Goal: Task Accomplishment & Management: Use online tool/utility

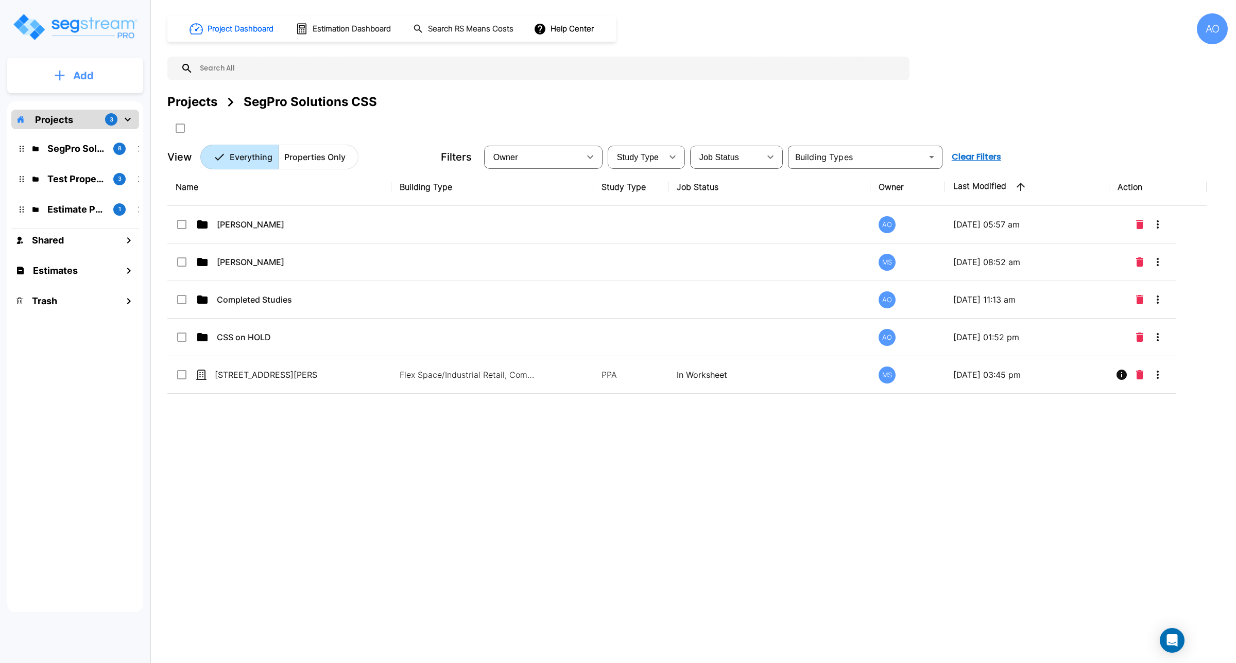
click at [86, 72] on p "Add" at bounding box center [83, 75] width 21 height 15
click at [72, 158] on p "Add Estimate" at bounding box center [81, 163] width 53 height 12
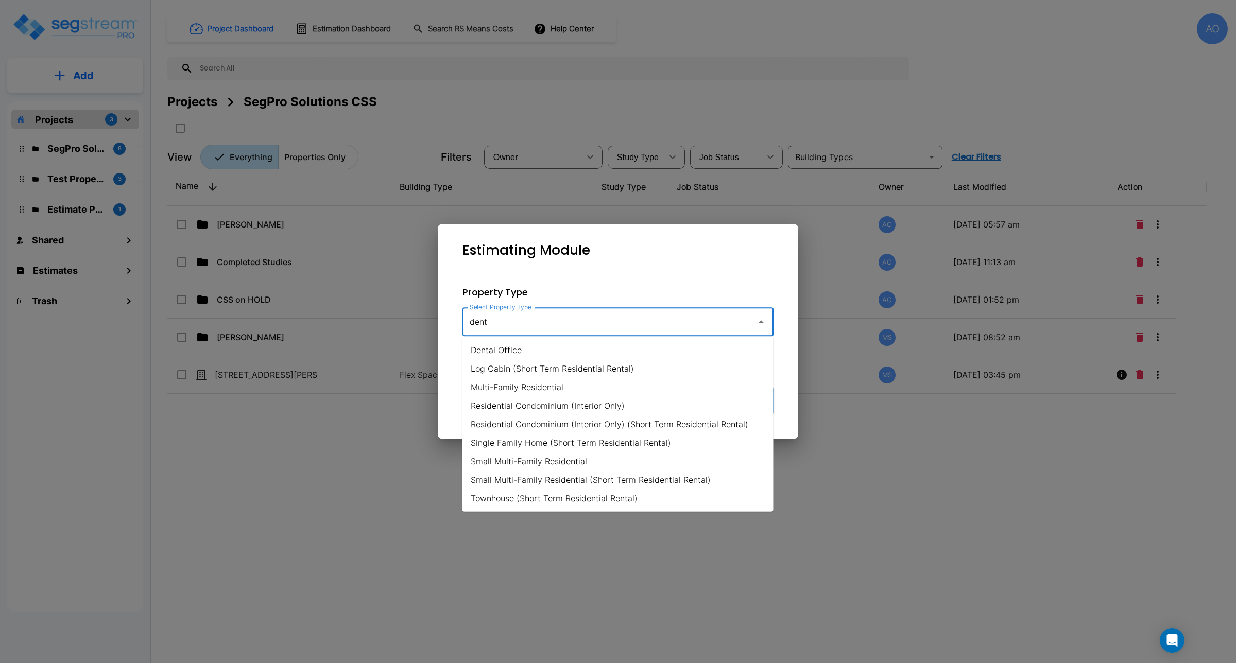
click at [509, 355] on li "Dental Office" at bounding box center [617, 350] width 311 height 19
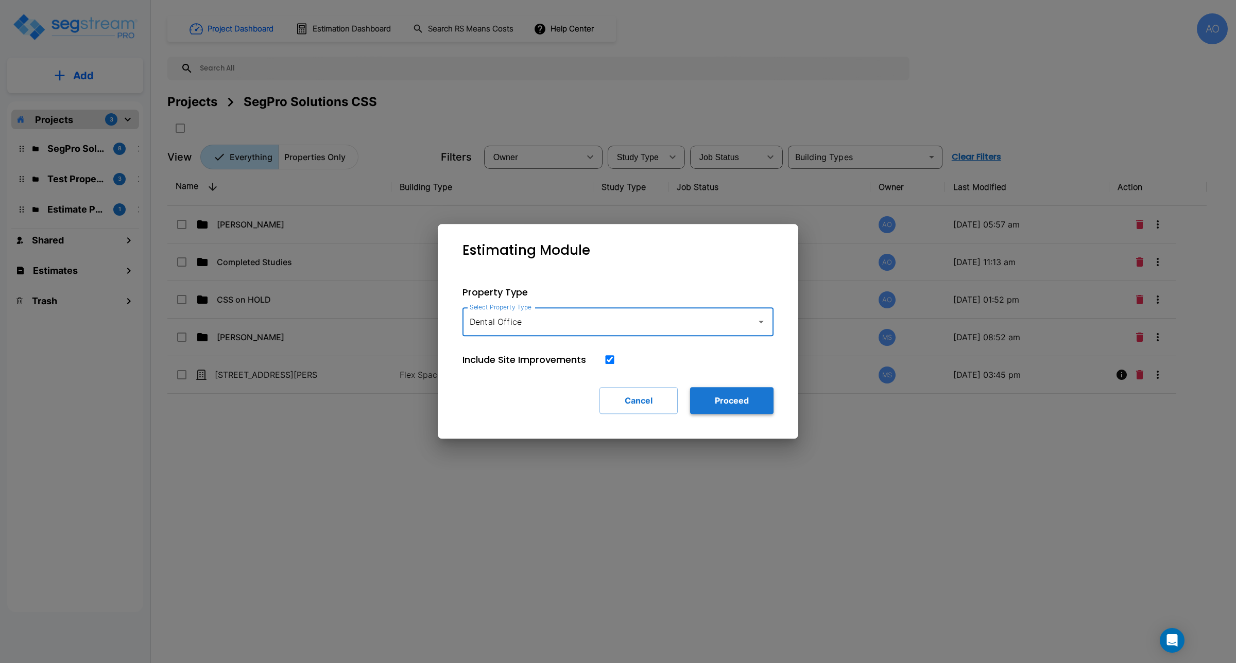
type input "Dental Office"
click at [733, 402] on button "Proceed" at bounding box center [731, 400] width 83 height 27
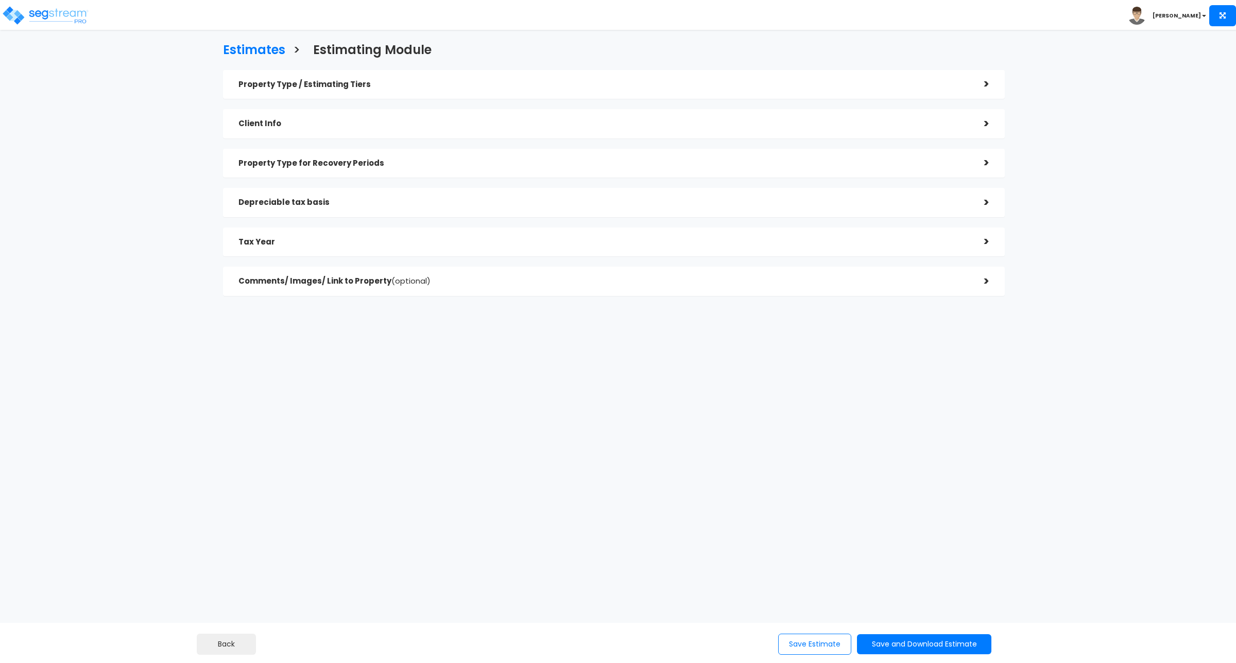
checkbox input "true"
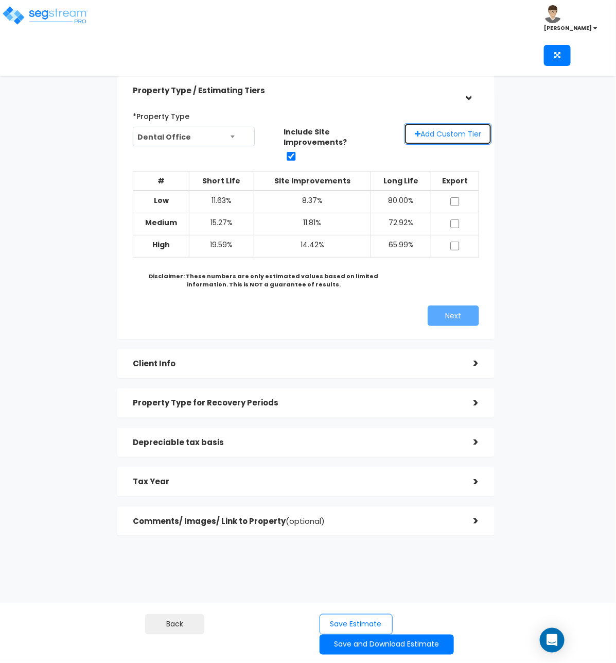
click at [435, 136] on button "Add Custom Tier" at bounding box center [448, 134] width 88 height 22
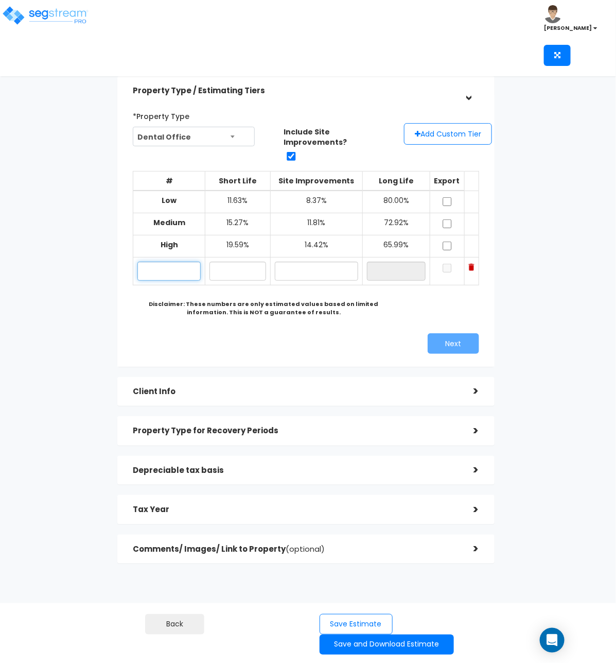
click at [181, 264] on input "text" at bounding box center [168, 271] width 63 height 19
type input "11.63"
type input "8.37%"
drag, startPoint x: 181, startPoint y: 263, endPoint x: 89, endPoint y: 262, distance: 91.7
click at [89, 262] on div "Estimates > Estimating Module Property Type / Estimating Tiers > *Property Type…" at bounding box center [306, 309] width 501 height 648
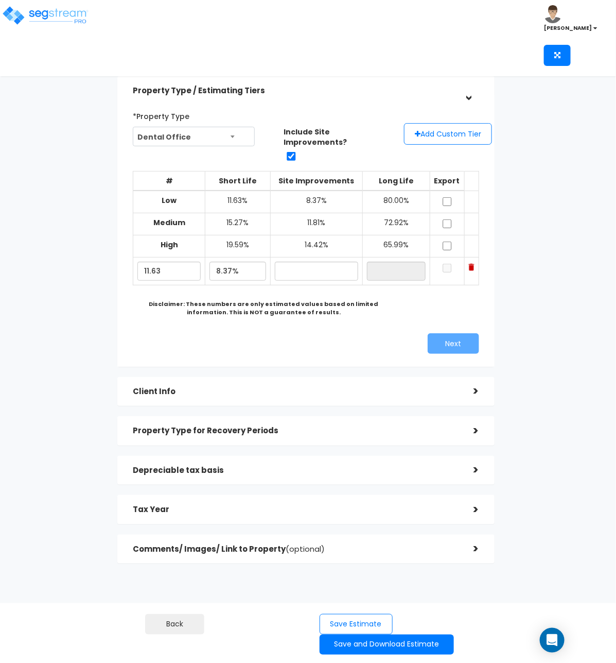
click at [89, 262] on div "Estimates > Estimating Module Property Type / Estimating Tiers > *Property Type…" at bounding box center [306, 309] width 501 height 648
click at [160, 262] on input "11.63" at bounding box center [168, 271] width 63 height 19
drag, startPoint x: 174, startPoint y: 265, endPoint x: 101, endPoint y: 256, distance: 73.1
click at [101, 256] on div "Estimates > Estimating Module Property Type / Estimating Tiers > *Property Type…" at bounding box center [306, 309] width 501 height 648
type input "Test"
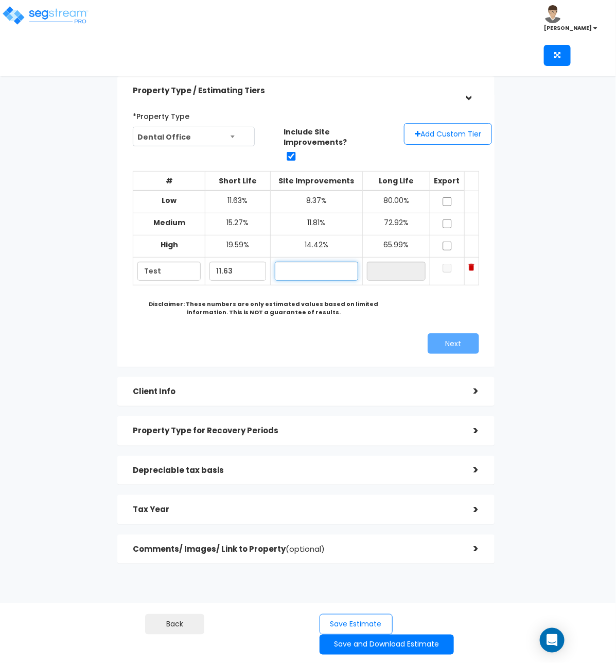
type input "11.63%"
type input "8.37%"
type input "80.00%"
click at [405, 309] on div "# Short Life Site Improvements Long Life Export Low 11.63%" at bounding box center [306, 241] width 346 height 157
click at [452, 197] on input "checkbox" at bounding box center [447, 201] width 10 height 9
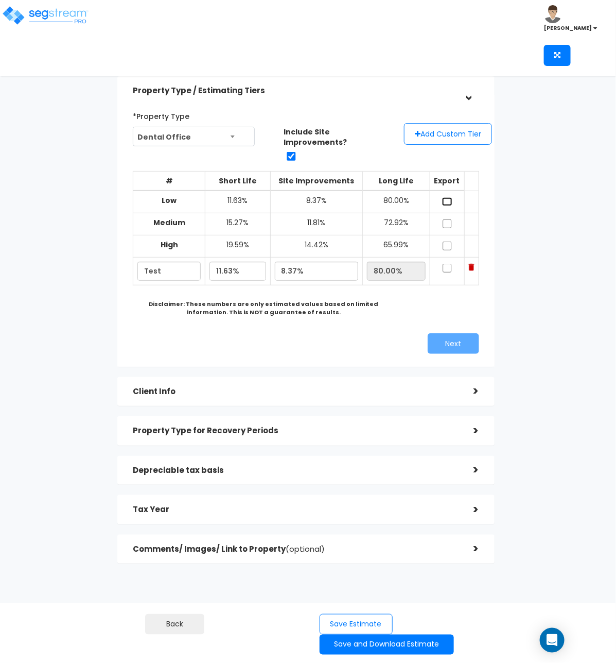
checkbox input "true"
click at [451, 219] on input "checkbox" at bounding box center [447, 223] width 10 height 9
checkbox input "true"
click at [448, 241] on input "checkbox" at bounding box center [447, 245] width 10 height 9
checkbox input "true"
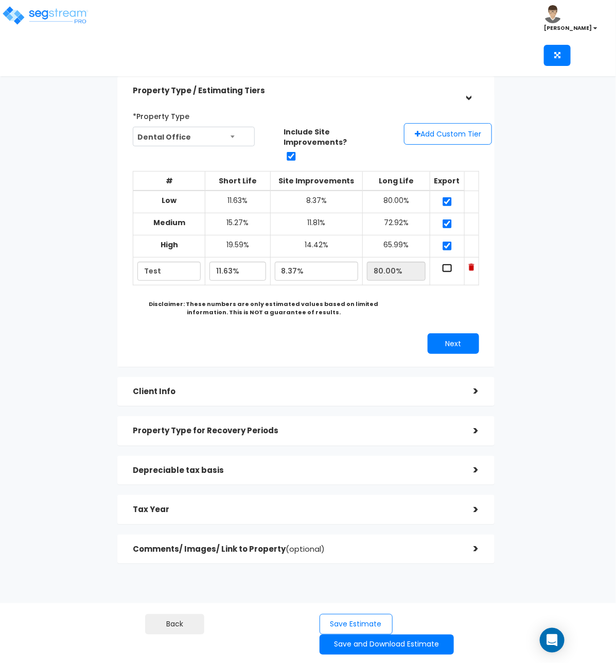
click at [449, 264] on input "checkbox" at bounding box center [447, 268] width 10 height 9
checkbox input "true"
click at [392, 309] on div "# Short Life Site Improvements Long Life Export Low 11.63%" at bounding box center [306, 241] width 346 height 157
click at [382, 643] on button "Save and Download Estimate" at bounding box center [387, 644] width 134 height 20
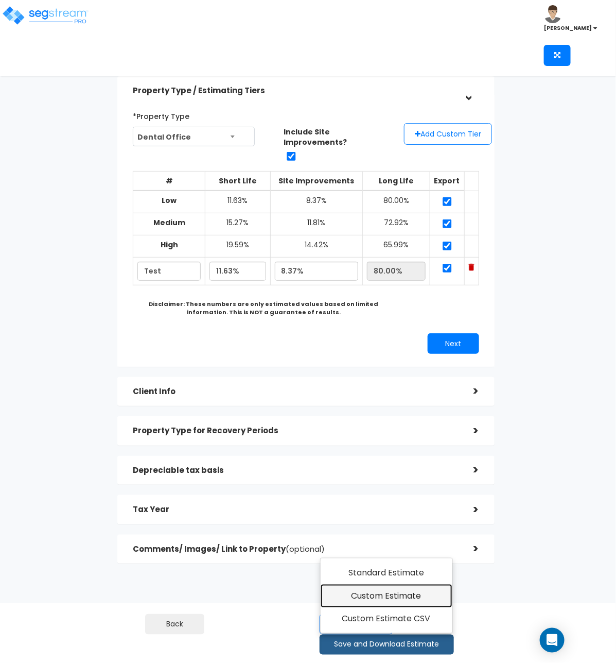
click at [394, 593] on link "Custom Estimate" at bounding box center [387, 596] width 132 height 24
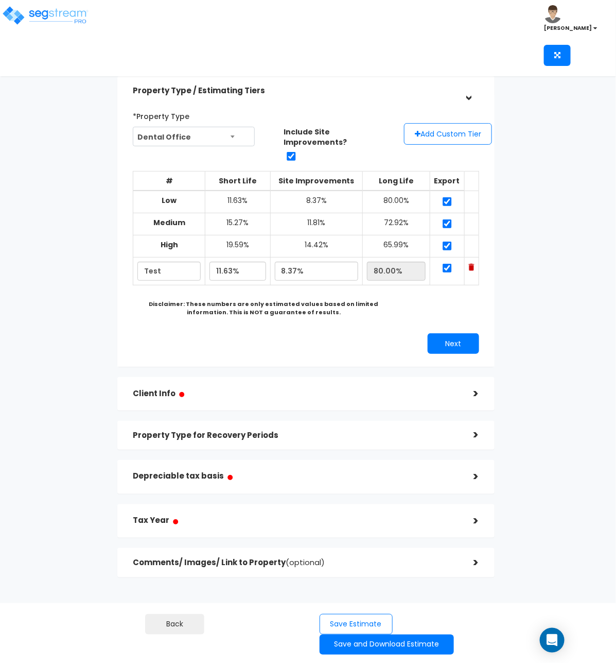
click at [228, 387] on h5 "Client Info ●" at bounding box center [295, 393] width 325 height 13
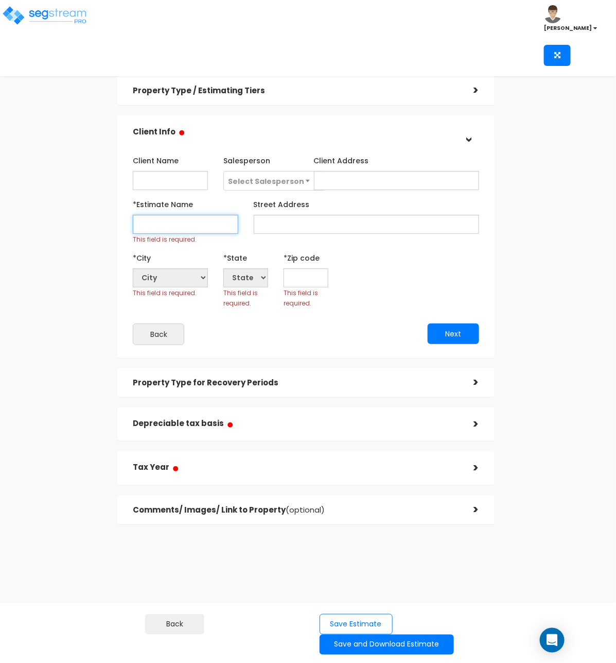
click at [172, 231] on input "*Estimate Name" at bounding box center [185, 224] width 105 height 19
type input "Test"
select select "National Average"
click at [306, 278] on input "text" at bounding box center [306, 277] width 45 height 19
type input "8"
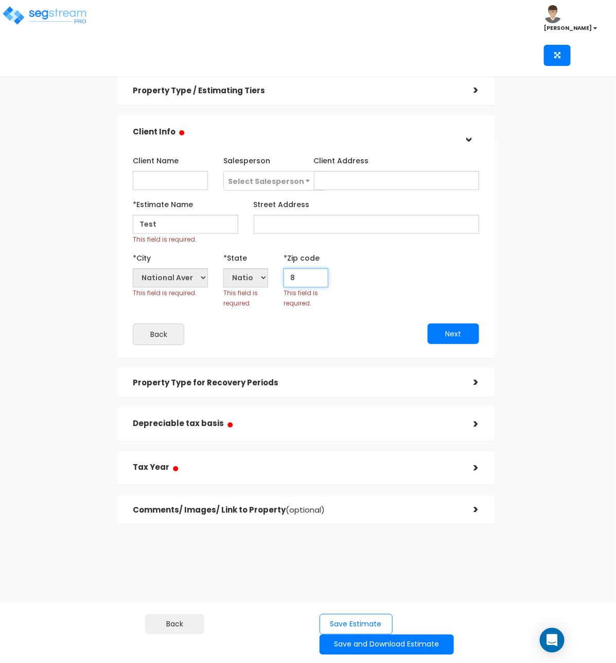
select select "CO"
type input "832"
select select "ID"
type input "83263"
click at [301, 390] on div "Property Type for Recovery Periods" at bounding box center [295, 382] width 325 height 19
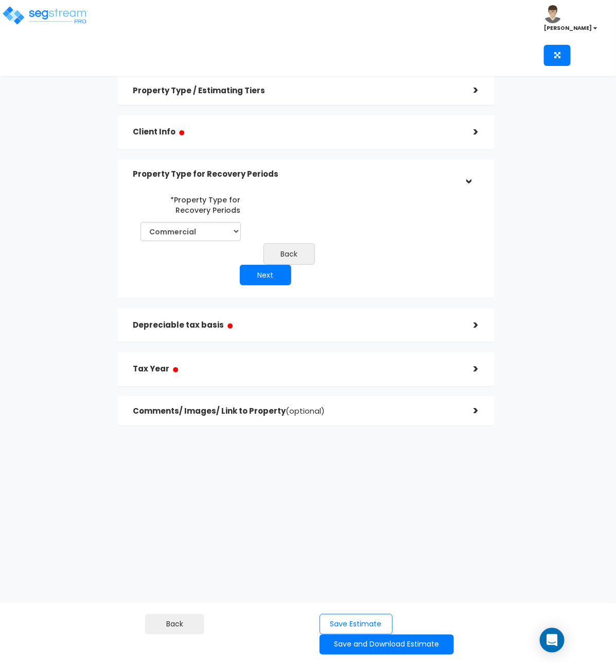
click at [267, 317] on div "Depreciable tax basis ●" at bounding box center [295, 325] width 325 height 23
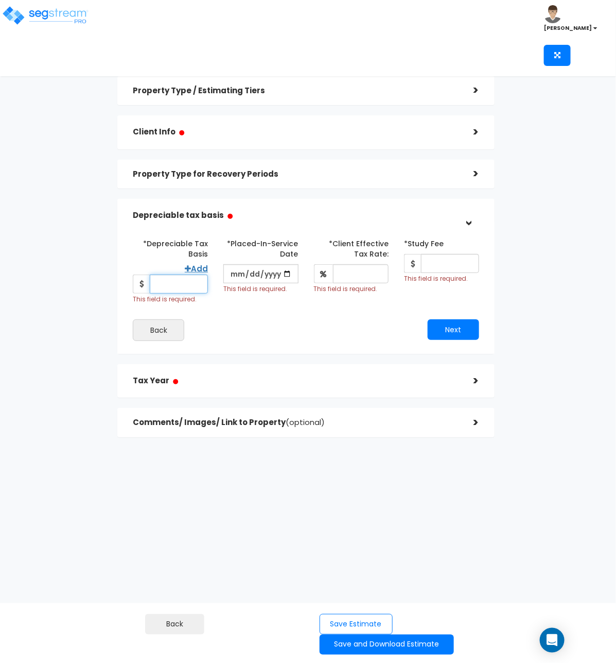
click at [183, 286] on input "*Depreciable Tax Basis" at bounding box center [179, 283] width 58 height 19
drag, startPoint x: 198, startPoint y: 286, endPoint x: 124, endPoint y: 282, distance: 74.7
click at [124, 282] on div "*Depreciable Tax Basis Add 1,500,000 This field is required. *Placed-In-Service…" at bounding box center [305, 287] width 377 height 131
type input "1,200,000"
click at [286, 273] on input "date" at bounding box center [260, 273] width 75 height 19
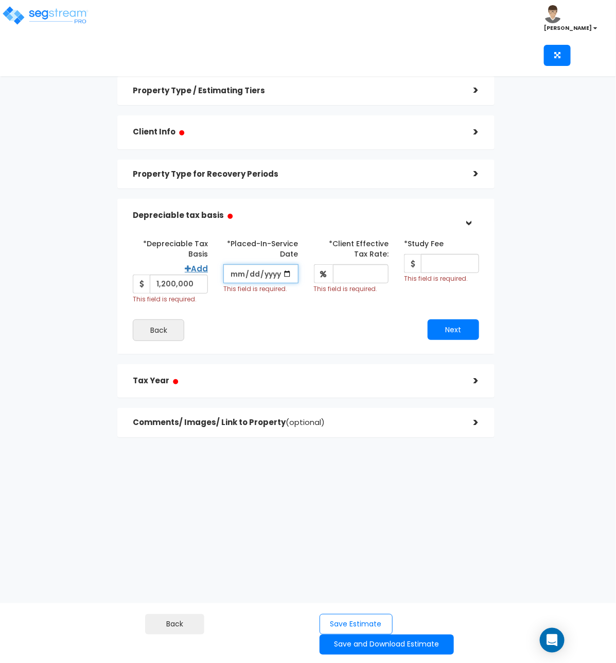
type input "[DATE]"
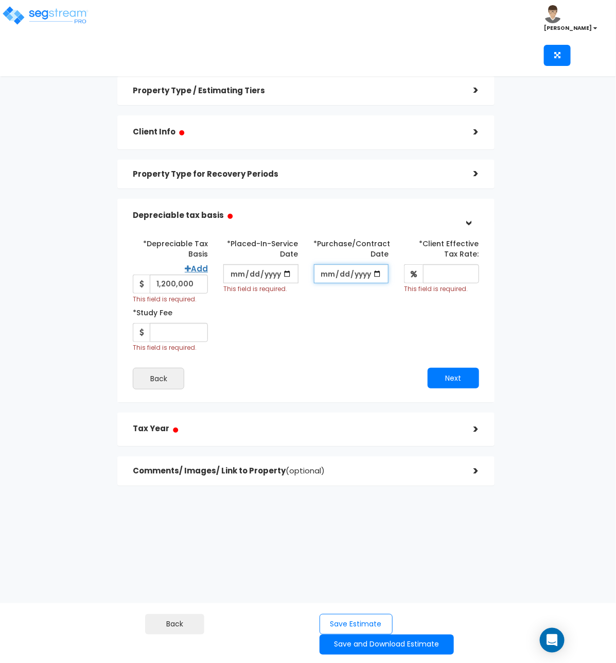
click at [325, 275] on input "*Purchase/Contract Date" at bounding box center [351, 273] width 75 height 19
click at [377, 274] on input "*Purchase/Contract Date" at bounding box center [351, 273] width 75 height 19
type input "[DATE]"
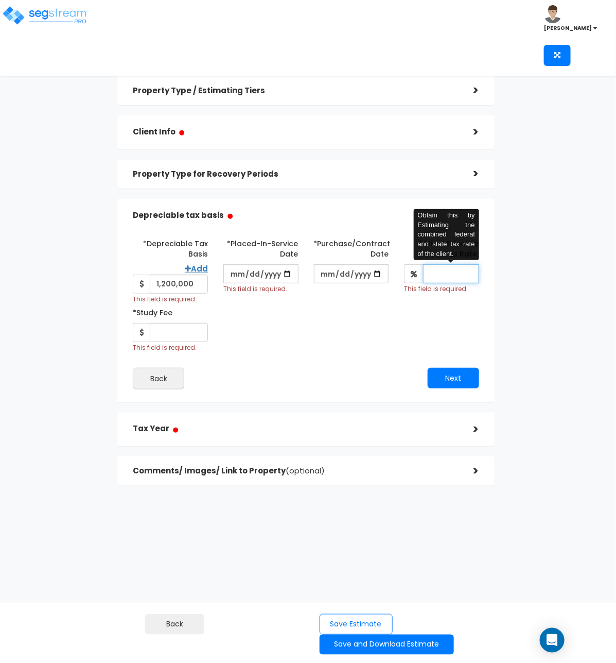
click at [433, 281] on input "*Client Effective Tax Rate:" at bounding box center [451, 273] width 56 height 19
type input "30"
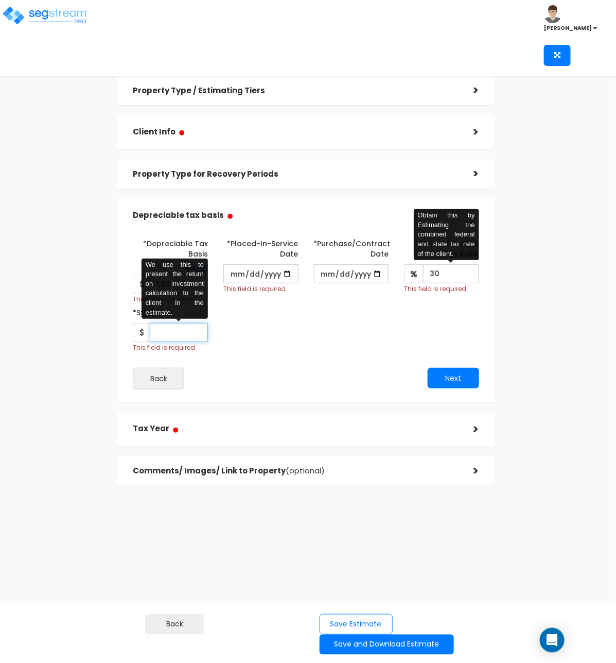
click at [172, 333] on input "*Study Fee" at bounding box center [179, 332] width 58 height 19
click at [163, 336] on input "*Study Fee" at bounding box center [179, 332] width 58 height 19
type input "5,000"
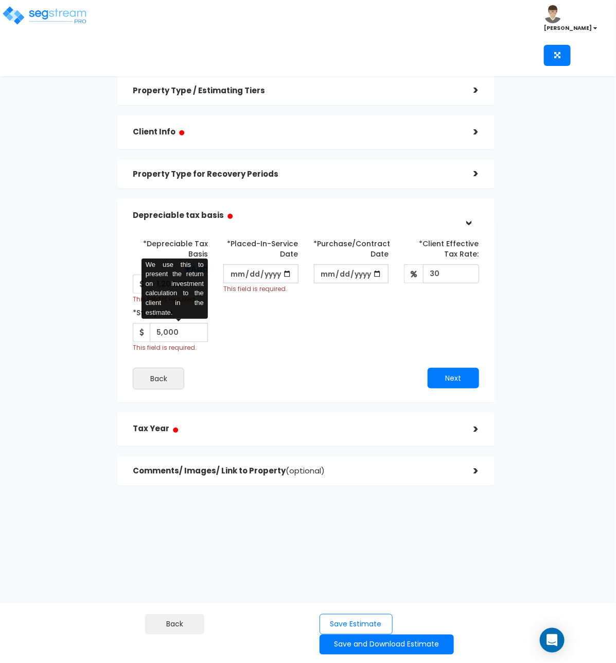
click at [253, 365] on div "*Depreciable Tax Basis Add 1,200,000 This field is required. *Placed-In-Service…" at bounding box center [306, 312] width 346 height 154
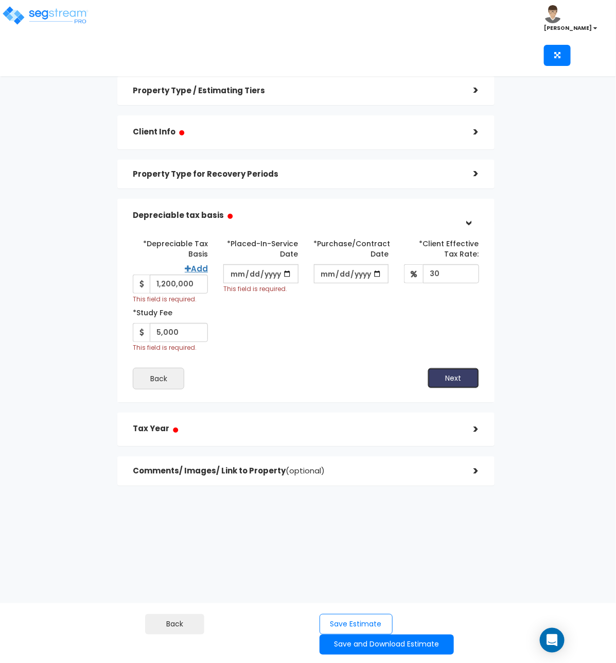
click at [441, 375] on button "Next" at bounding box center [453, 378] width 51 height 21
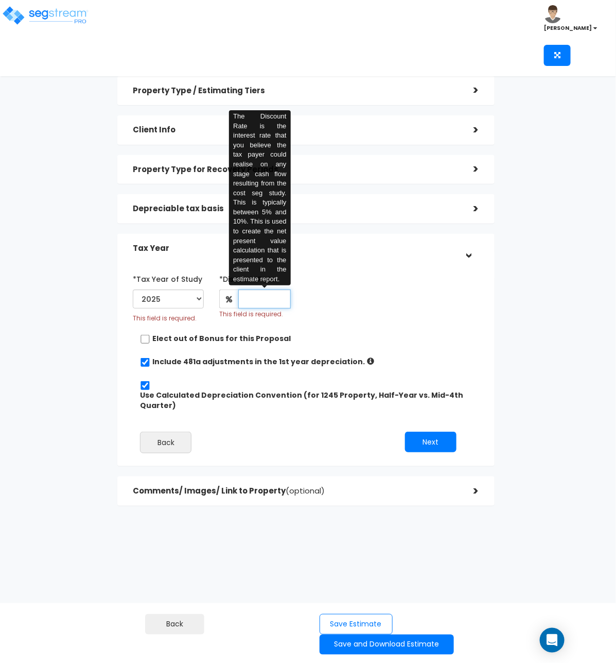
click at [267, 305] on input "text" at bounding box center [264, 298] width 52 height 19
type input "8"
click at [439, 319] on div "*Tax Year of Study 2025 2026 This field is required. Prior Accumulated Deprecia…" at bounding box center [298, 296] width 346 height 53
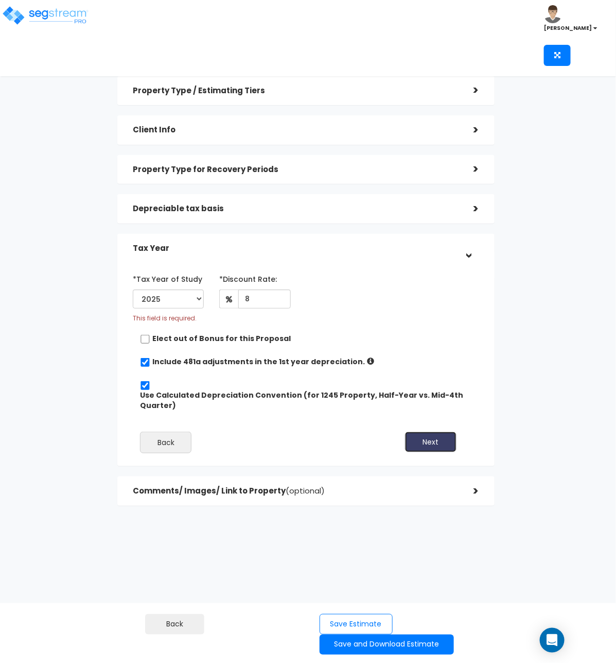
click at [431, 437] on button "Next" at bounding box center [430, 441] width 51 height 21
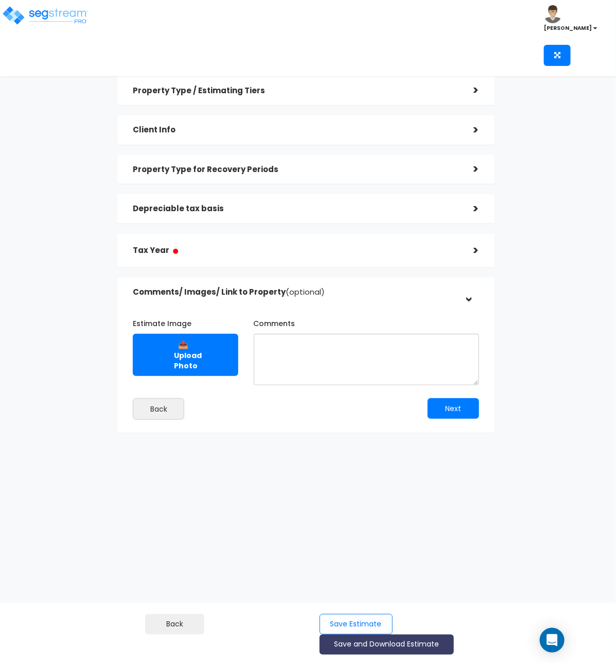
click at [361, 644] on button "Save and Download Estimate" at bounding box center [387, 644] width 134 height 20
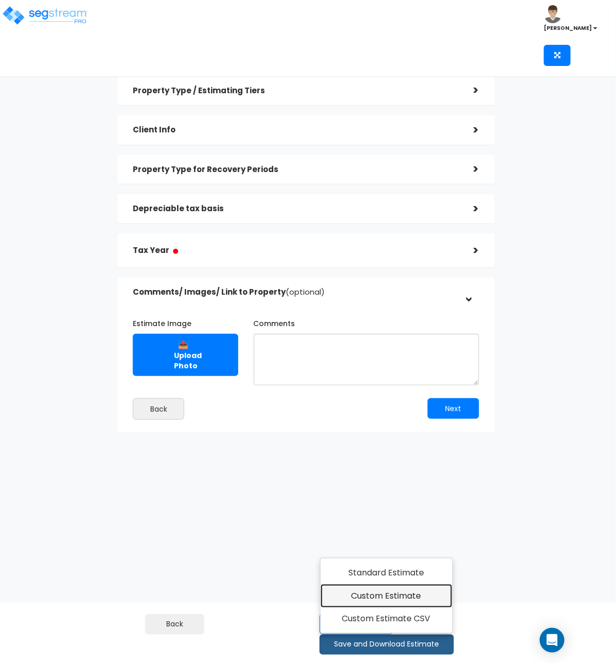
click at [376, 595] on link "Custom Estimate" at bounding box center [387, 596] width 132 height 24
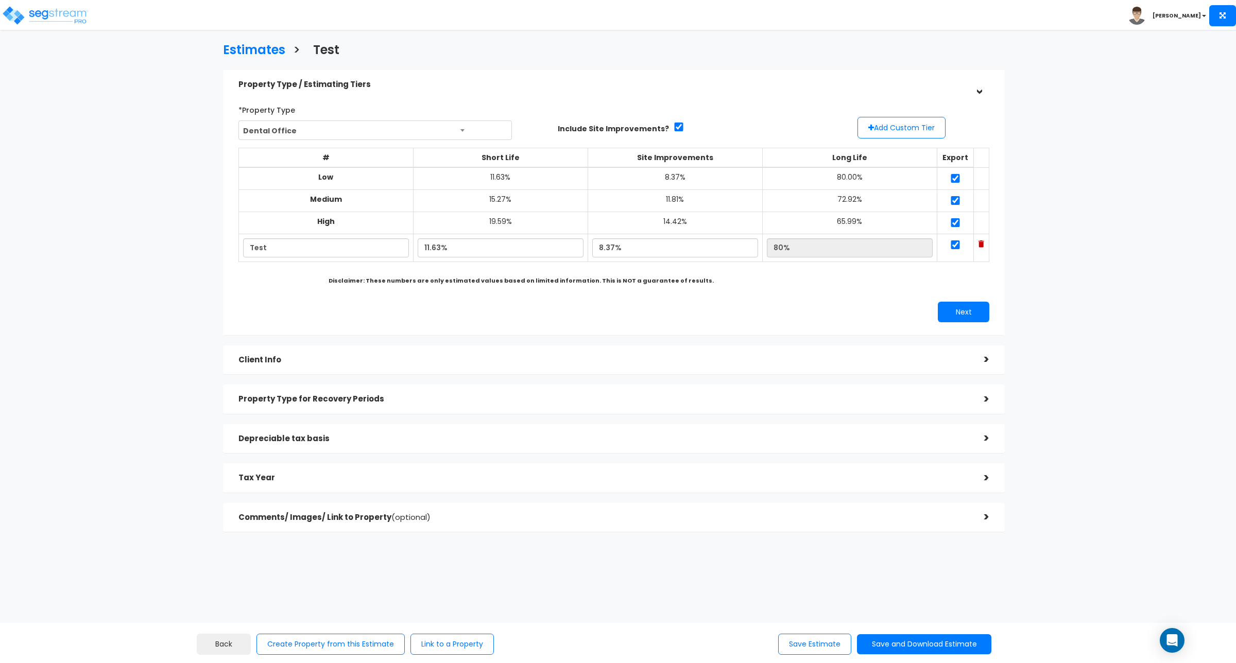
click at [469, 396] on h5 "Property Type for Recovery Periods" at bounding box center [603, 399] width 730 height 9
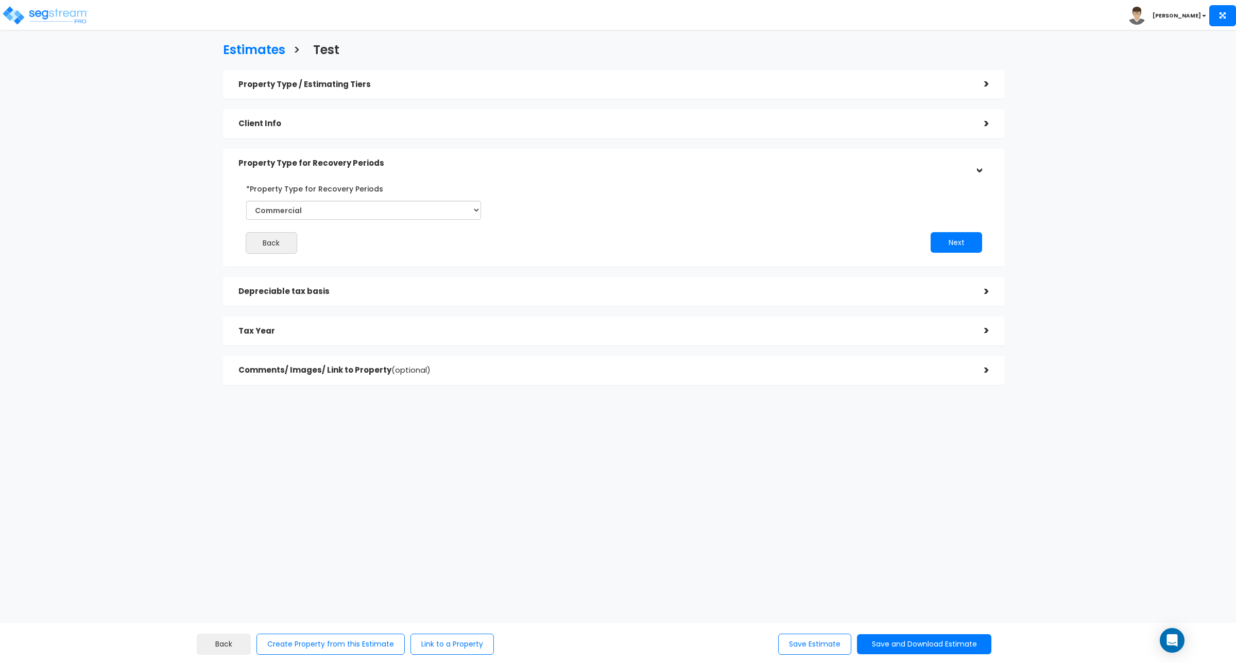
click at [354, 88] on h5 "Property Type / Estimating Tiers" at bounding box center [603, 84] width 730 height 9
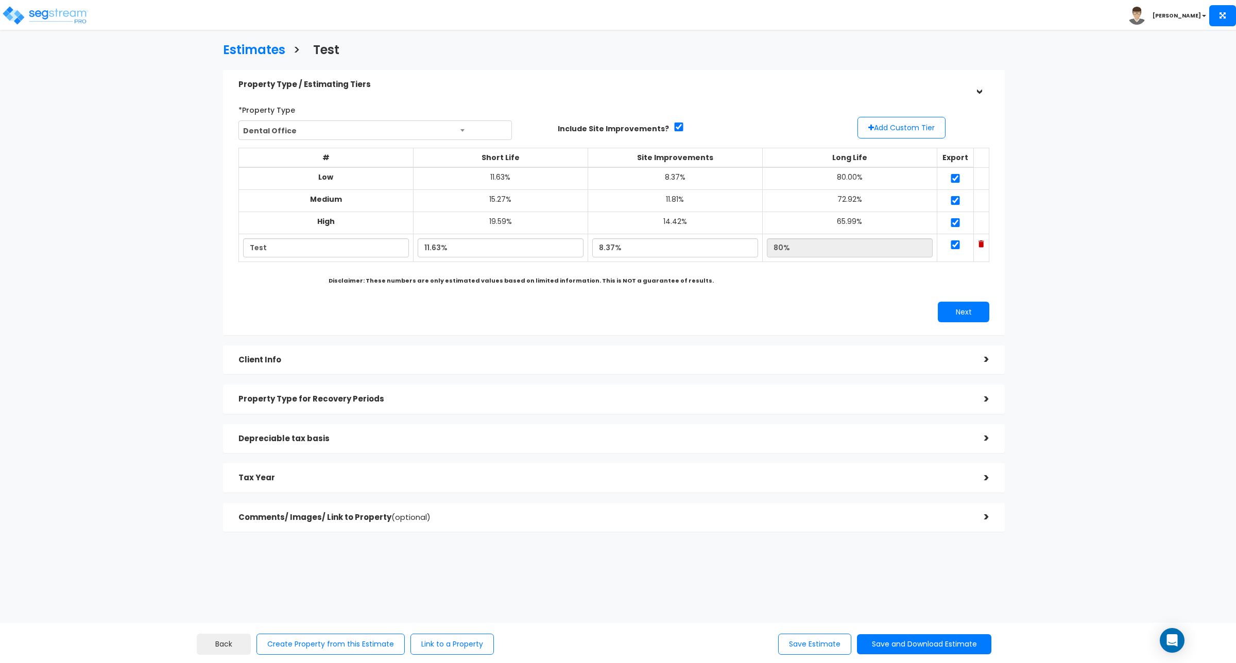
click at [324, 368] on div "Client Info" at bounding box center [603, 360] width 730 height 19
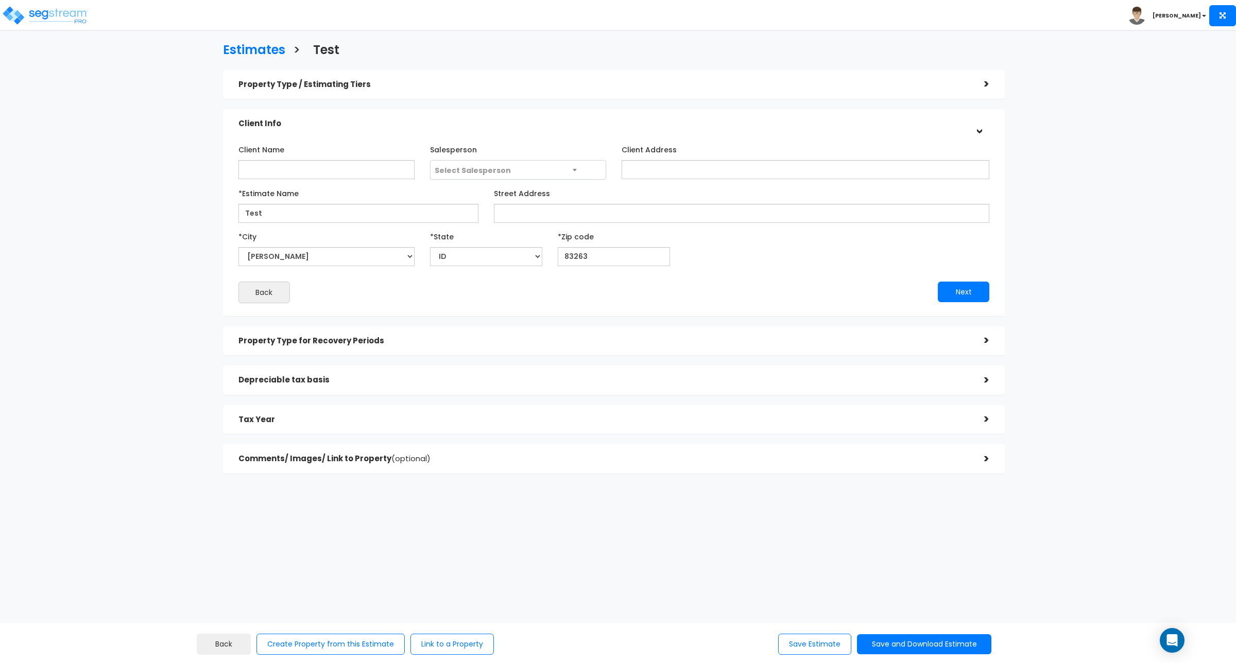
click at [339, 343] on h5 "Property Type for Recovery Periods" at bounding box center [603, 341] width 730 height 9
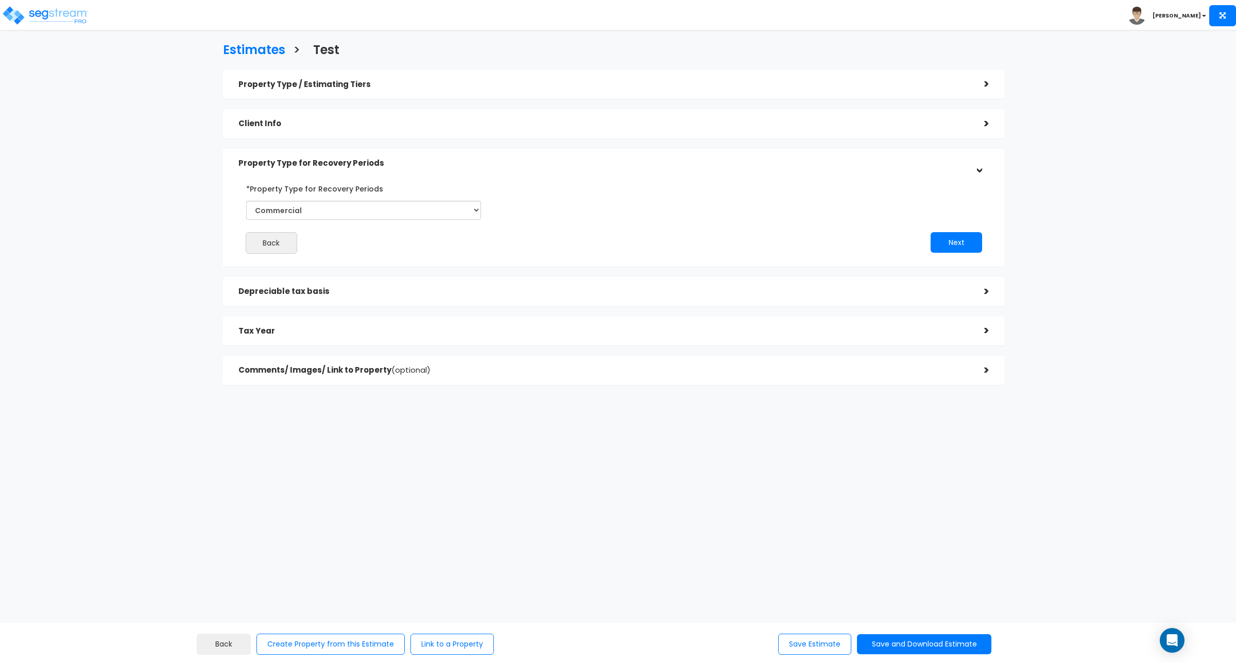
click at [324, 301] on div "Depreciable tax basis" at bounding box center [603, 291] width 730 height 19
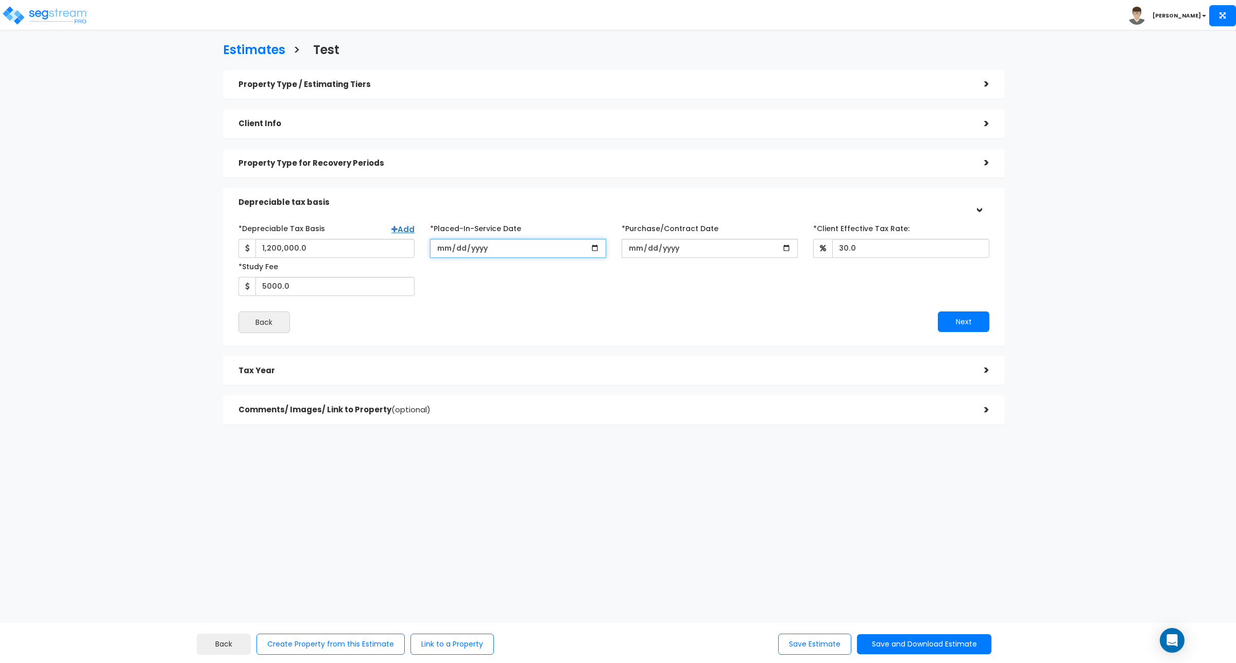
click at [593, 246] on input "[DATE]" at bounding box center [518, 248] width 176 height 19
type input "2025-08-13"
click at [567, 291] on div "*Depreciable Tax Basis Add 1,200,000.0 *Placed-In-Service Date 2025-08-13 *Purc…" at bounding box center [614, 258] width 766 height 76
click at [616, 323] on button "Next" at bounding box center [963, 321] width 51 height 21
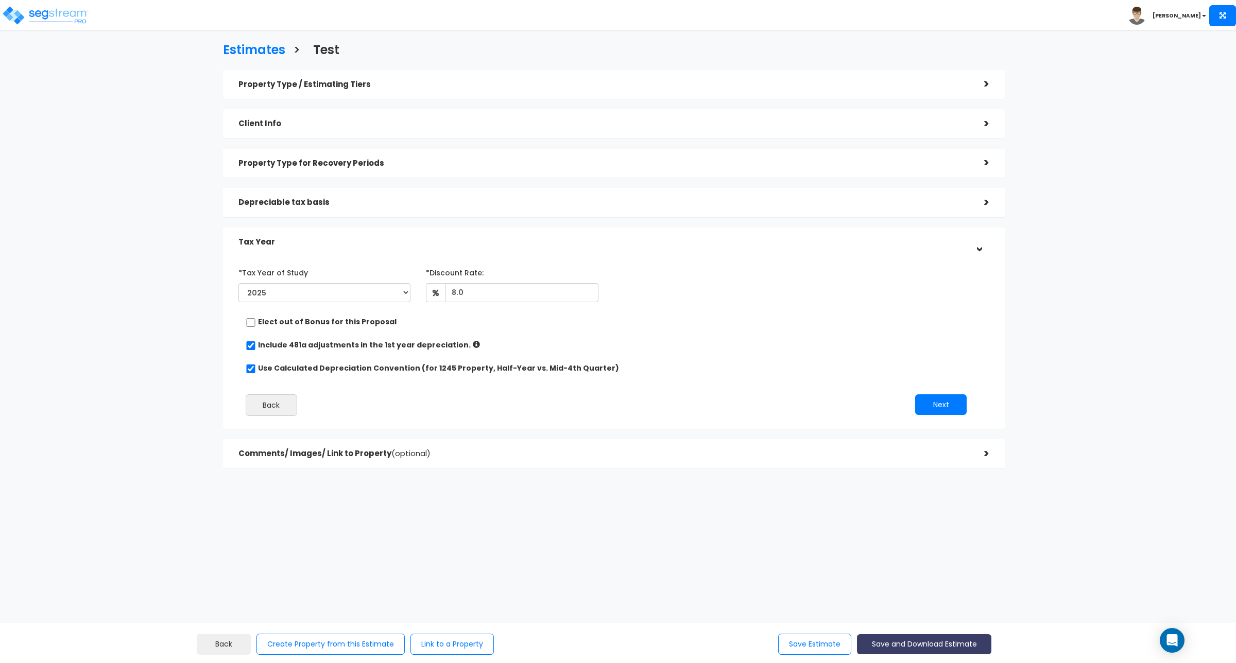
click at [616, 644] on button "Save and Download Estimate" at bounding box center [924, 644] width 134 height 20
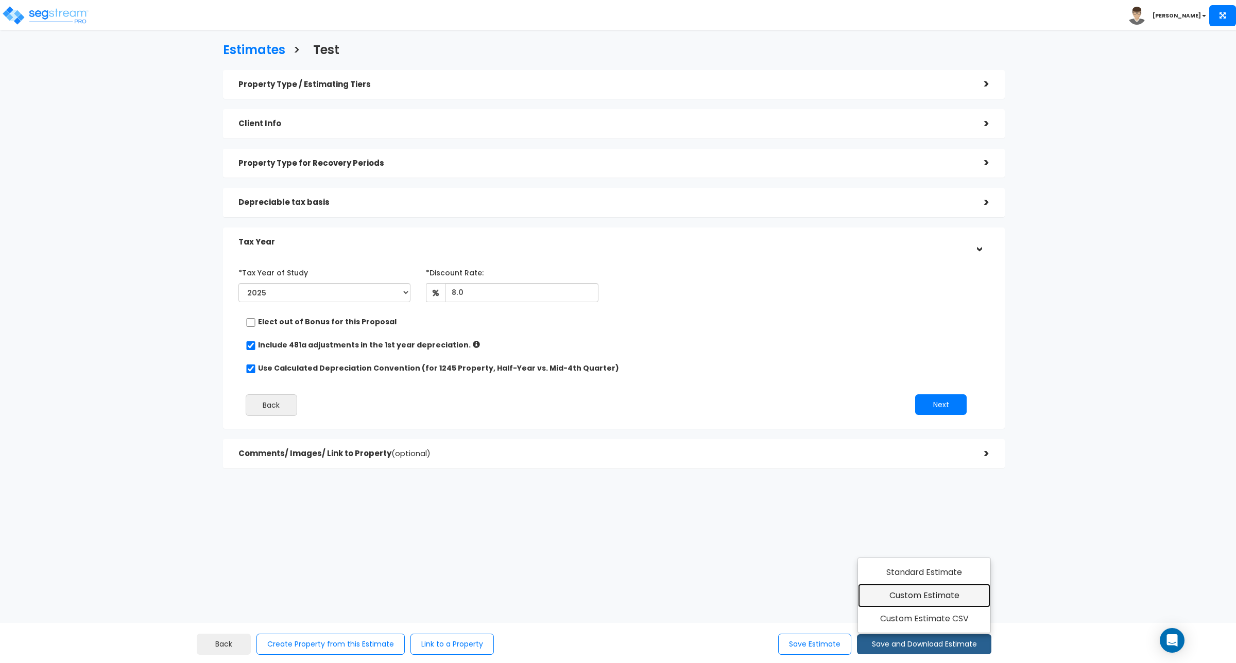
click at [616, 595] on link "Custom Estimate" at bounding box center [924, 596] width 132 height 24
